Goal: Find specific page/section: Find specific page/section

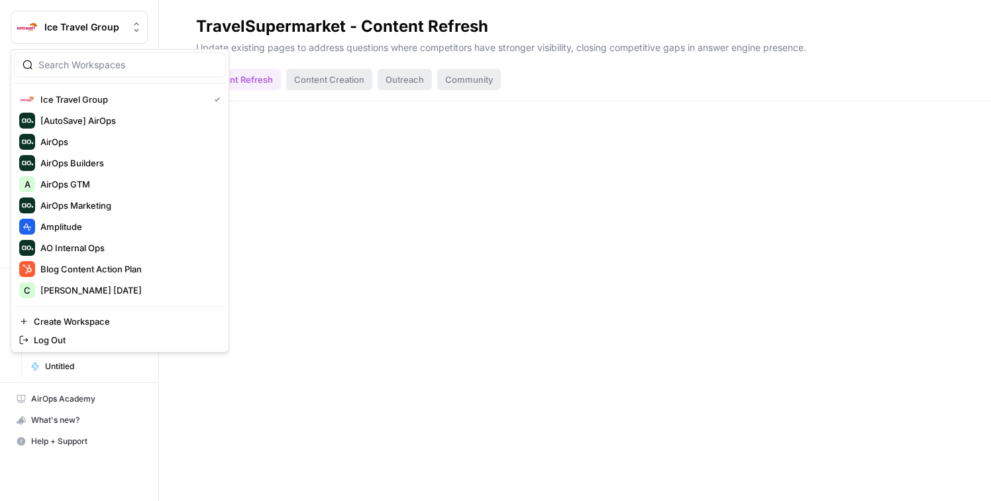
click at [120, 32] on span "Ice Travel Group" at bounding box center [84, 27] width 80 height 13
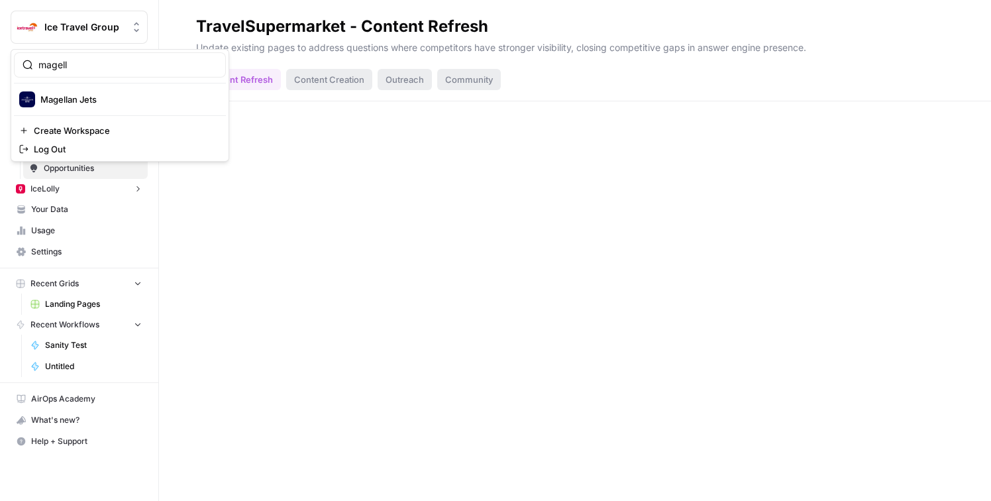
type input "magell"
click at [113, 96] on span "Magellan Jets" at bounding box center [127, 99] width 175 height 13
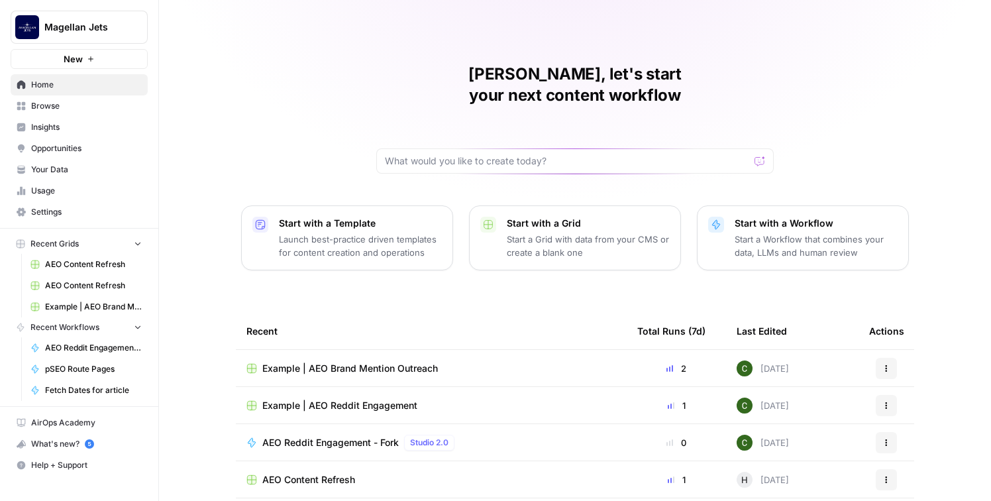
click at [105, 122] on span "Insights" at bounding box center [86, 127] width 111 height 12
